Goal: Find specific page/section: Find specific page/section

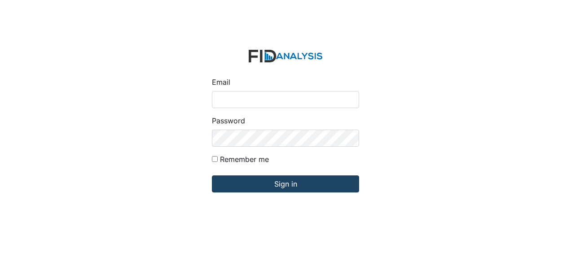
type input "[EMAIL_ADDRESS][DOMAIN_NAME]"
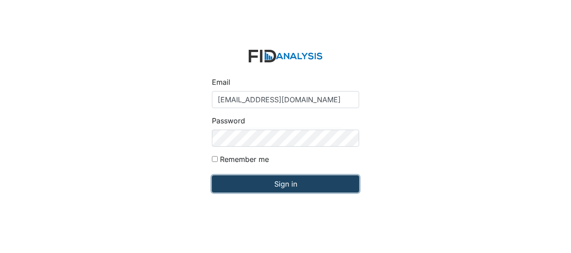
click at [242, 183] on input "Sign in" at bounding box center [285, 183] width 147 height 17
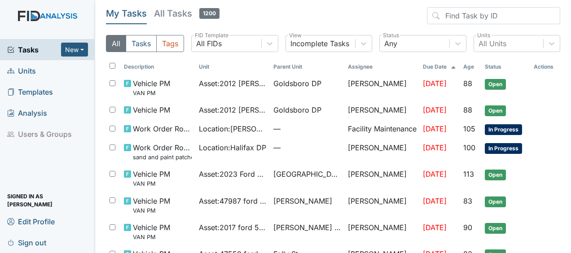
click at [28, 72] on span "Units" at bounding box center [21, 71] width 29 height 14
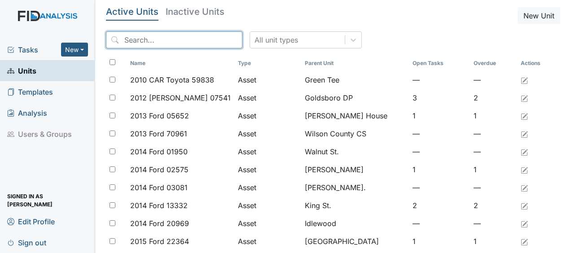
click at [139, 37] on input "search" at bounding box center [174, 39] width 136 height 17
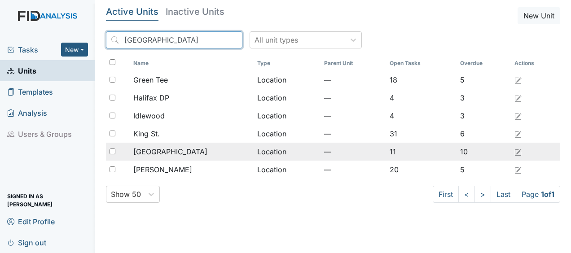
type input "halifax"
click at [209, 155] on div "[GEOGRAPHIC_DATA]" at bounding box center [191, 151] width 116 height 11
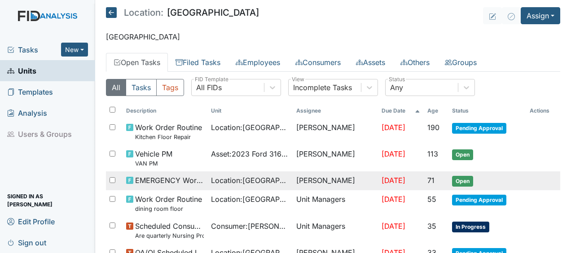
click at [320, 180] on td "James Bryant" at bounding box center [335, 180] width 85 height 19
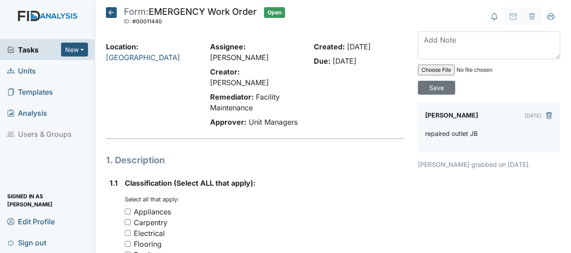
click at [111, 11] on icon at bounding box center [111, 12] width 11 height 11
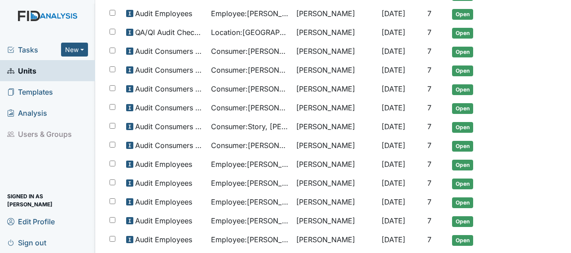
scroll to position [579, 0]
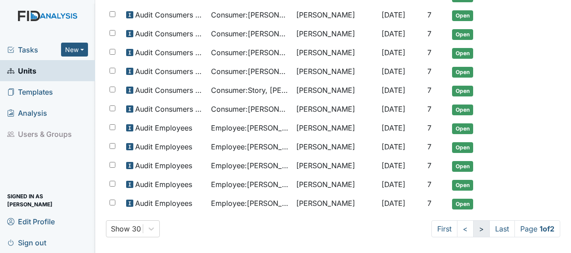
click at [474, 227] on link ">" at bounding box center [481, 228] width 17 height 17
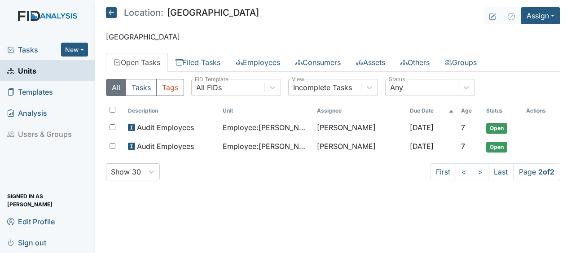
click at [110, 13] on icon at bounding box center [111, 12] width 11 height 11
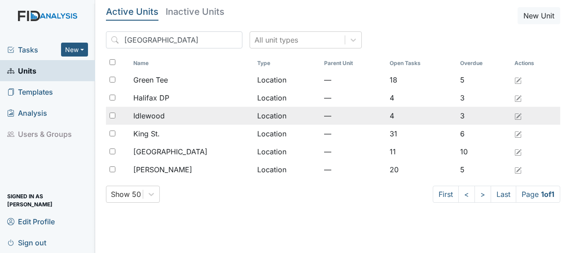
click at [173, 115] on div "Idlewood" at bounding box center [191, 115] width 116 height 11
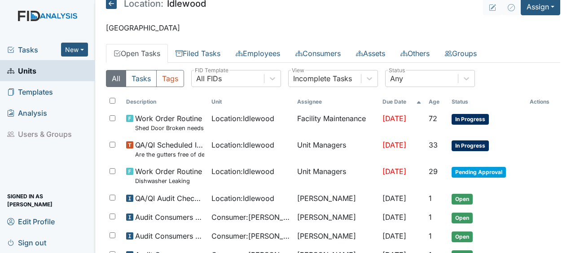
scroll to position [4, 0]
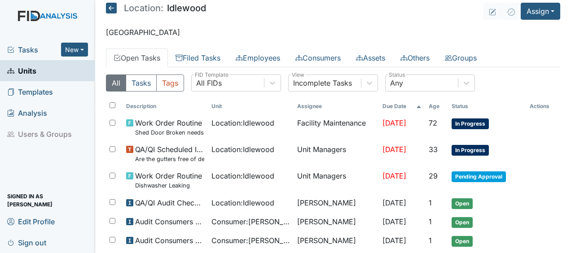
click at [111, 8] on icon at bounding box center [111, 8] width 11 height 11
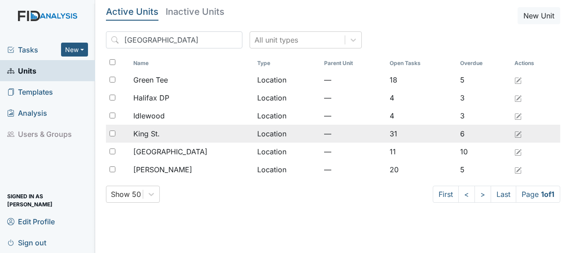
click at [254, 135] on td "Location" at bounding box center [287, 134] width 67 height 18
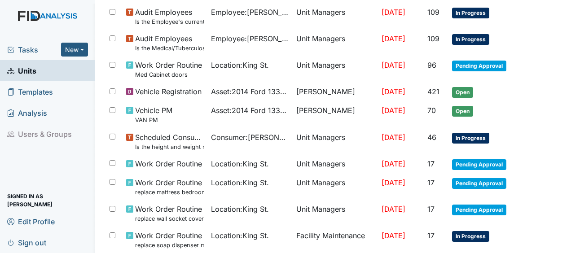
scroll to position [691, 0]
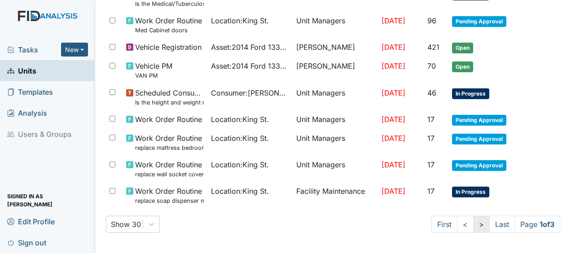
click at [473, 226] on link ">" at bounding box center [481, 224] width 17 height 17
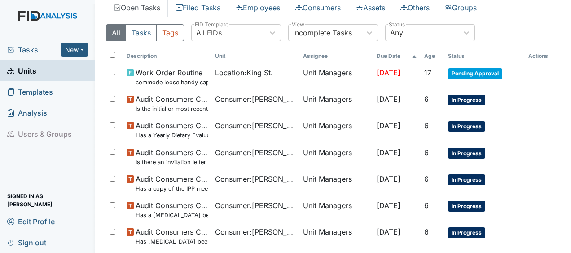
scroll to position [54, 0]
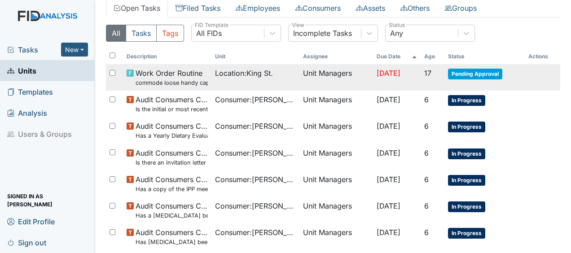
click at [342, 74] on td "Unit Managers" at bounding box center [336, 77] width 74 height 26
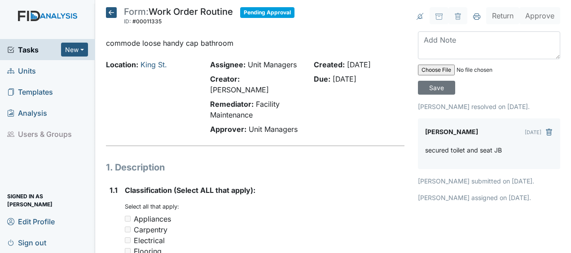
click at [110, 13] on icon at bounding box center [111, 12] width 11 height 11
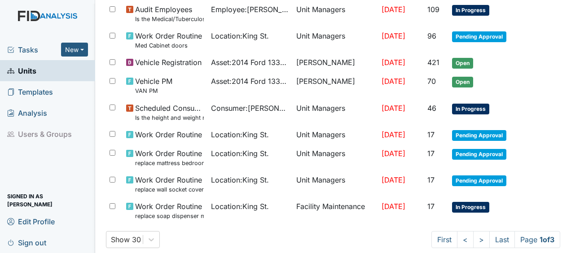
scroll to position [691, 0]
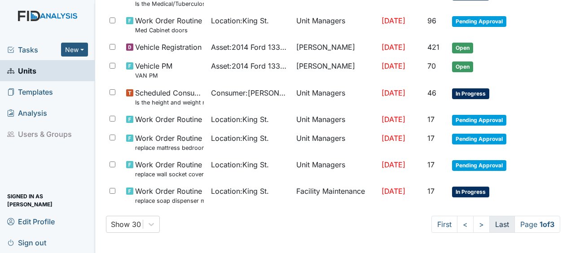
click at [494, 219] on link "Last" at bounding box center [502, 224] width 26 height 17
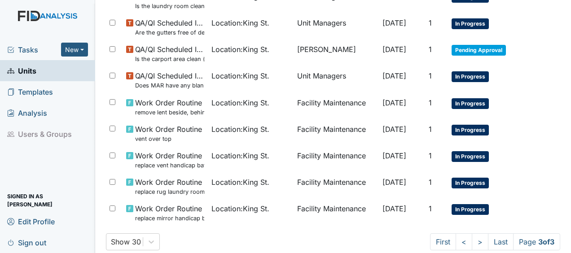
scroll to position [699, 0]
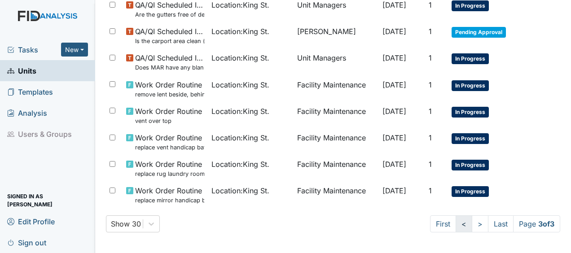
click at [456, 224] on link "<" at bounding box center [464, 223] width 17 height 17
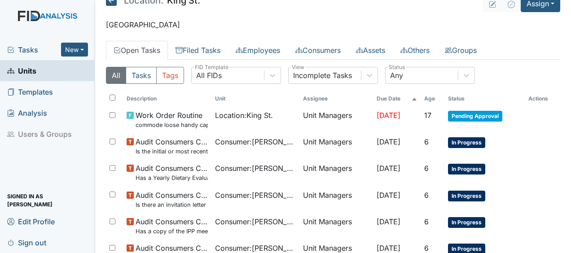
scroll to position [11, 0]
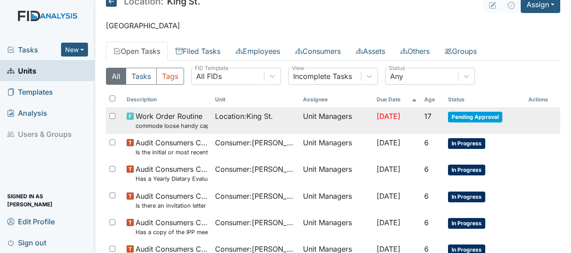
click at [318, 118] on td "Unit Managers" at bounding box center [336, 120] width 74 height 26
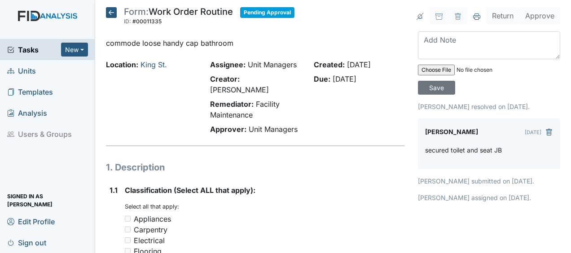
click at [113, 15] on icon at bounding box center [111, 12] width 11 height 11
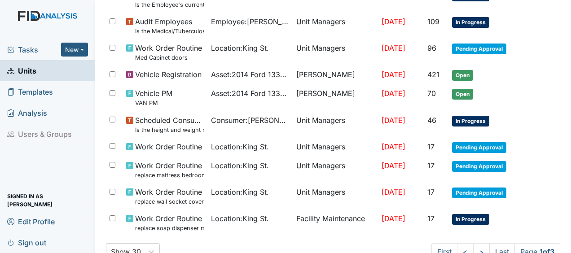
scroll to position [691, 0]
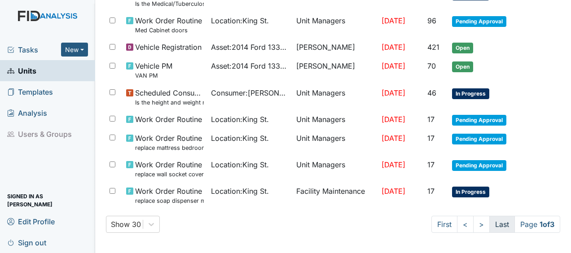
click at [498, 221] on link "Last" at bounding box center [502, 224] width 26 height 17
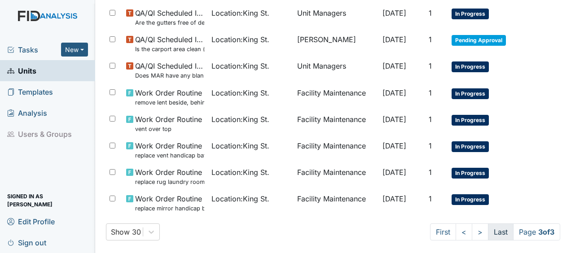
scroll to position [683, 0]
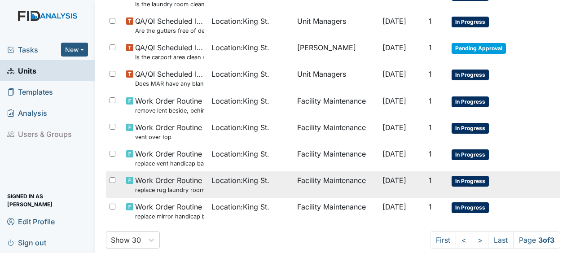
click at [334, 179] on td "Facility Maintenance" at bounding box center [336, 184] width 85 height 26
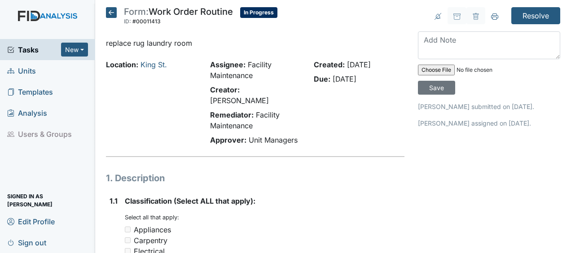
click at [114, 13] on icon at bounding box center [111, 12] width 11 height 11
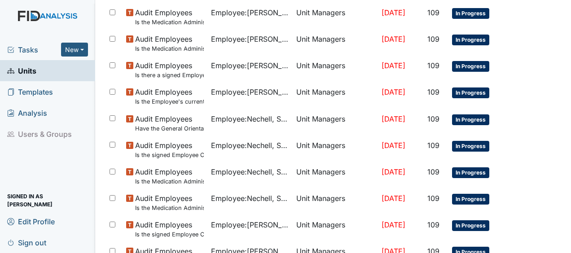
scroll to position [691, 0]
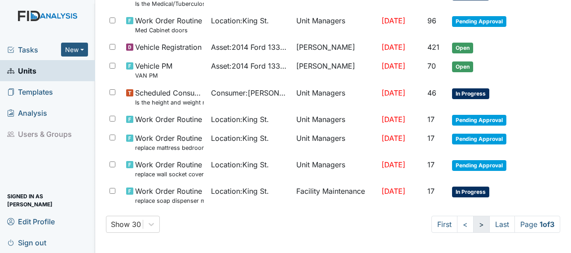
click at [473, 223] on link ">" at bounding box center [481, 224] width 17 height 17
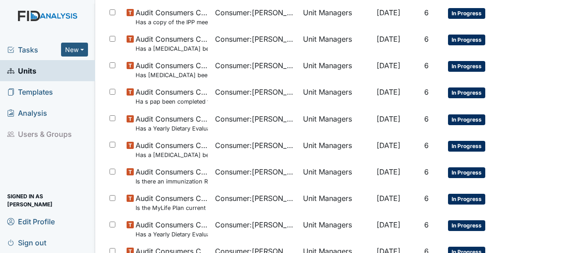
scroll to position [707, 0]
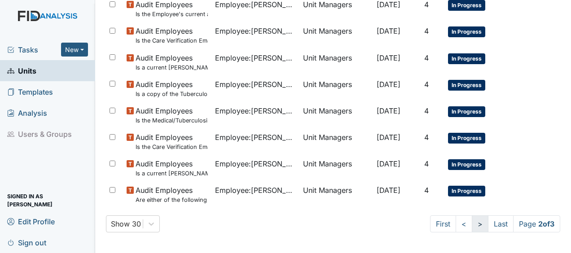
click at [472, 224] on link ">" at bounding box center [480, 223] width 17 height 17
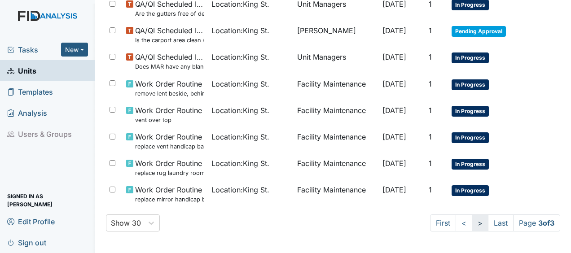
scroll to position [699, 0]
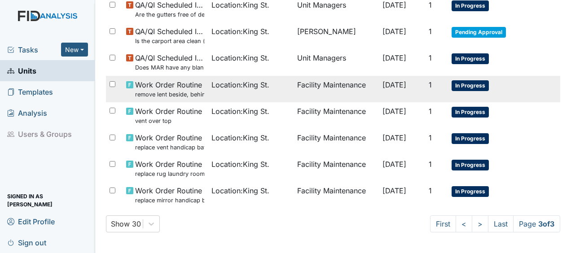
click at [186, 88] on span "Work Order Routine remove lent beside, behind dryer" at bounding box center [169, 88] width 69 height 19
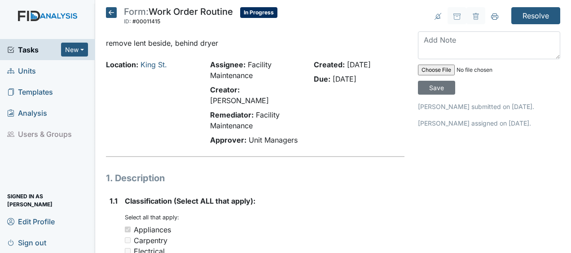
click at [113, 13] on icon at bounding box center [111, 12] width 11 height 11
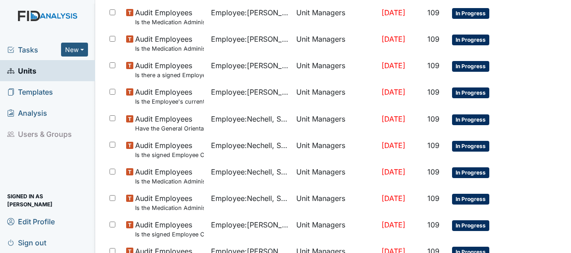
scroll to position [691, 0]
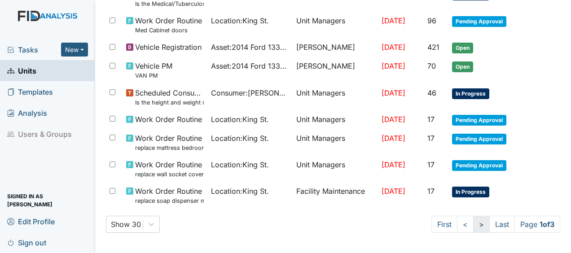
click at [473, 224] on link ">" at bounding box center [481, 224] width 17 height 17
click at [472, 224] on link ">" at bounding box center [480, 224] width 17 height 17
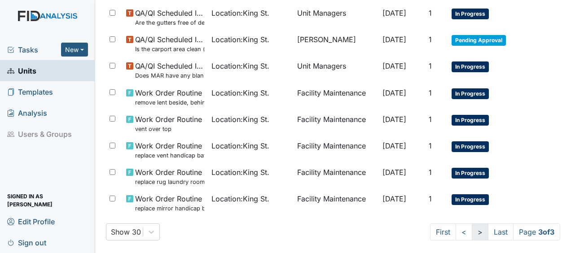
scroll to position [683, 0]
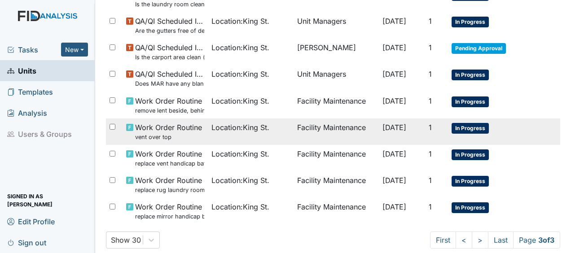
click at [241, 126] on span "Location : King St." at bounding box center [240, 127] width 58 height 11
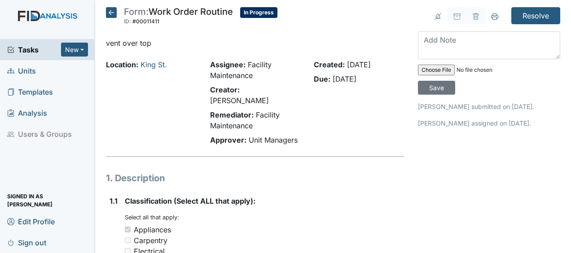
click at [241, 136] on strong "Approver:" at bounding box center [228, 140] width 36 height 9
click at [113, 12] on icon at bounding box center [111, 12] width 11 height 11
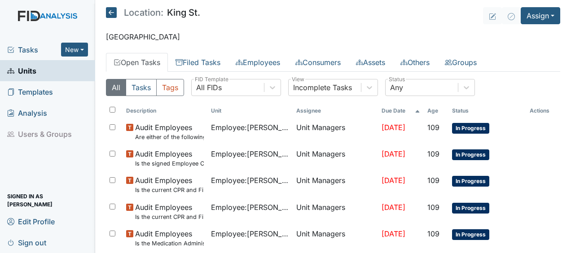
click at [180, 30] on main "Location: [GEOGRAPHIC_DATA]. Assign Assign Form Assign Inspection Assign Docume…" at bounding box center [333, 126] width 476 height 253
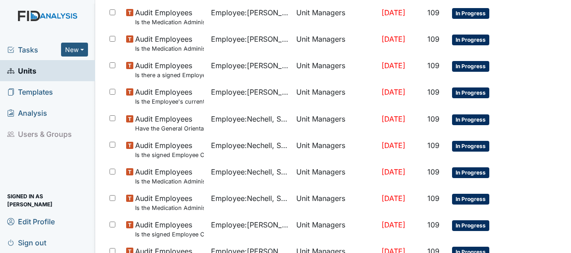
scroll to position [691, 0]
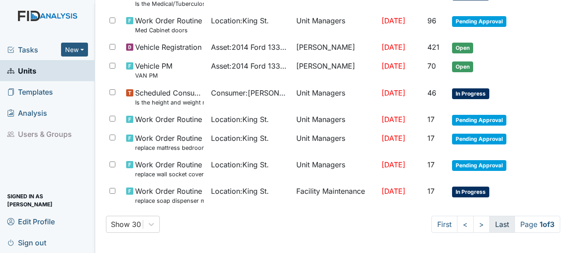
click at [492, 222] on link "Last" at bounding box center [502, 224] width 26 height 17
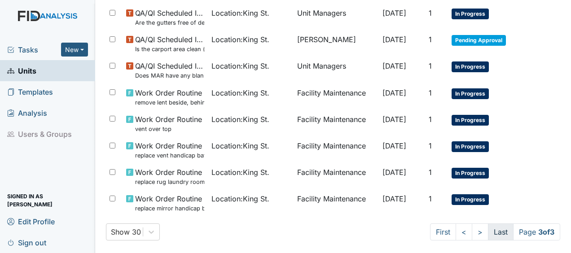
scroll to position [683, 0]
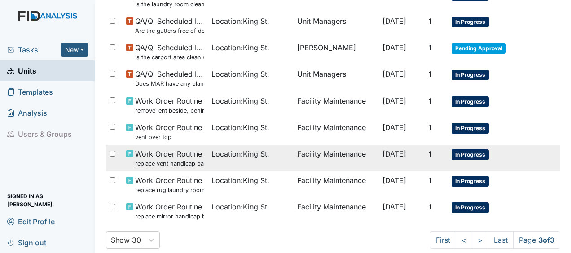
click at [232, 152] on span "Location : King St." at bounding box center [240, 154] width 58 height 11
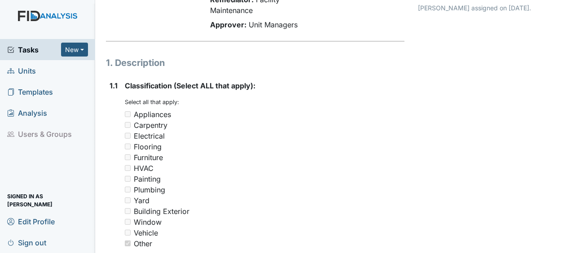
scroll to position [110, 0]
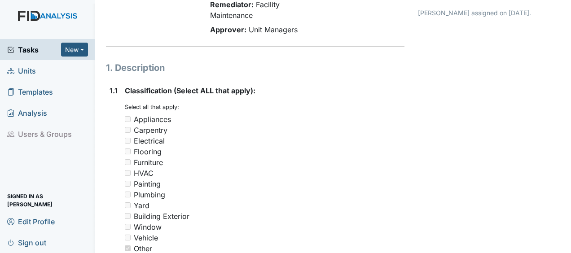
click at [215, 62] on h1 "1. Description" at bounding box center [255, 67] width 298 height 13
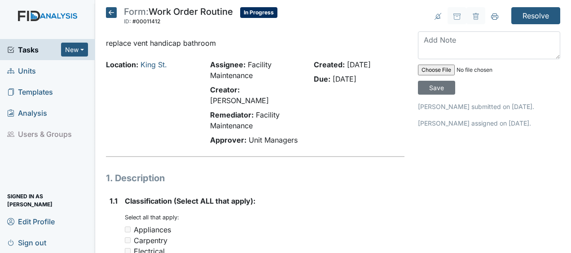
click at [110, 12] on icon at bounding box center [111, 12] width 11 height 11
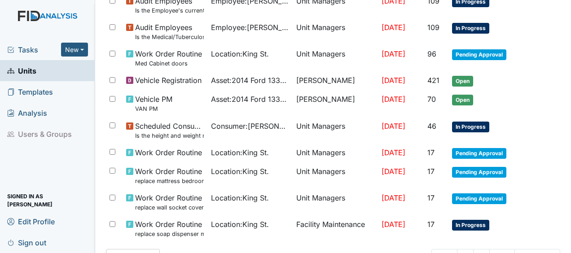
scroll to position [691, 0]
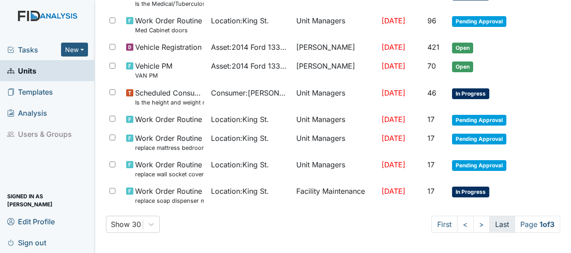
click at [489, 224] on link "Last" at bounding box center [502, 224] width 26 height 17
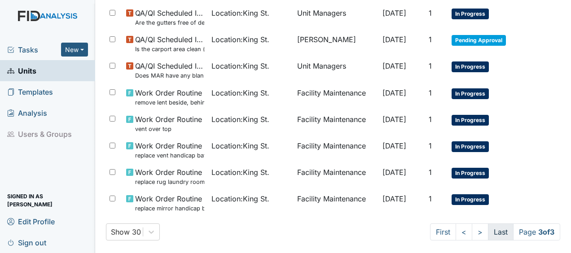
scroll to position [683, 0]
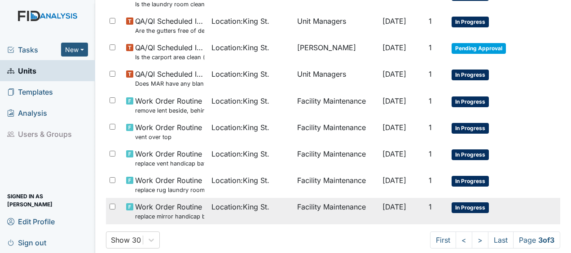
click at [247, 206] on span "Location : King St." at bounding box center [240, 207] width 58 height 11
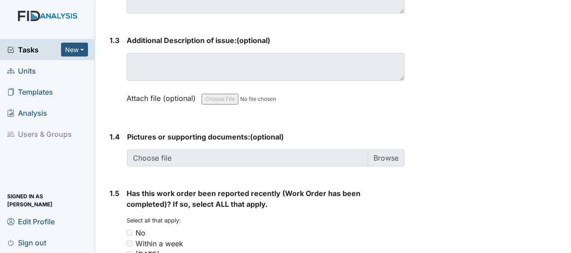
scroll to position [623, 0]
click at [66, 177] on div "Tasks New Form Inspection Document Bundle Units Templates Analysis Users & Grou…" at bounding box center [47, 146] width 95 height 214
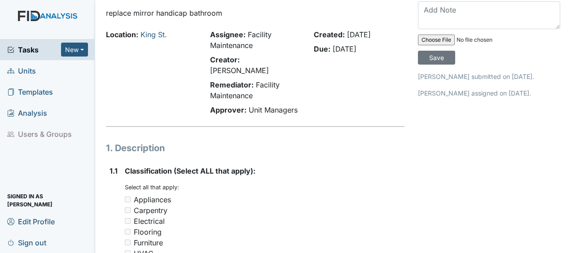
scroll to position [0, 0]
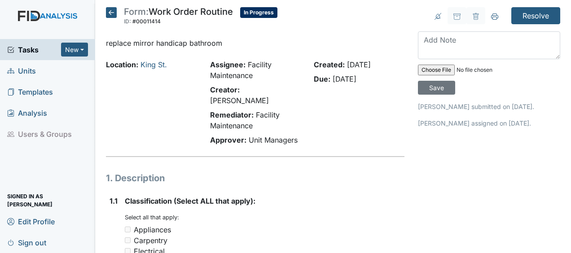
click at [117, 12] on h5 "Form: Work Order Routine ID: #00011414 In Progress Autosaving..." at bounding box center [191, 17] width 171 height 20
click at [111, 11] on icon at bounding box center [111, 12] width 11 height 11
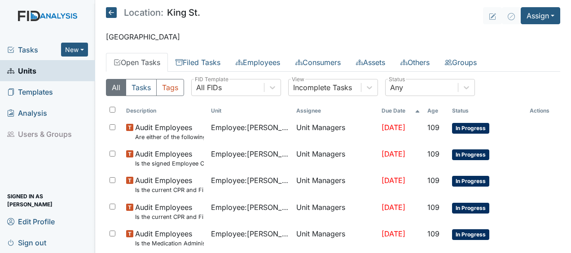
click at [111, 11] on icon at bounding box center [111, 12] width 11 height 11
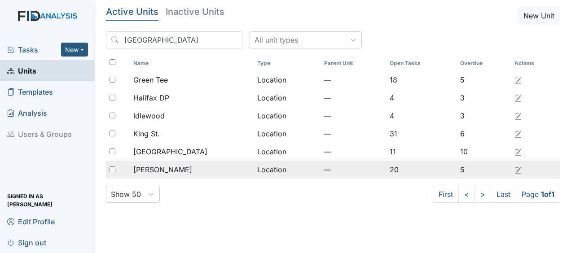
click at [154, 168] on span "[PERSON_NAME]" at bounding box center [162, 169] width 59 height 11
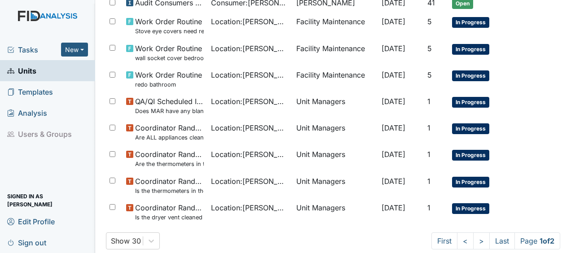
scroll to position [675, 0]
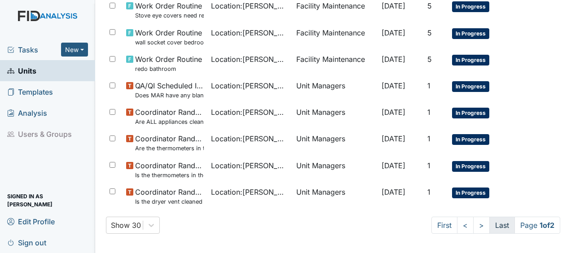
click at [494, 226] on link "Last" at bounding box center [502, 225] width 26 height 17
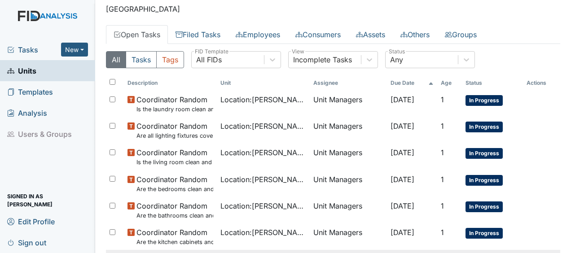
scroll to position [27, 0]
